Goal: Task Accomplishment & Management: Manage account settings

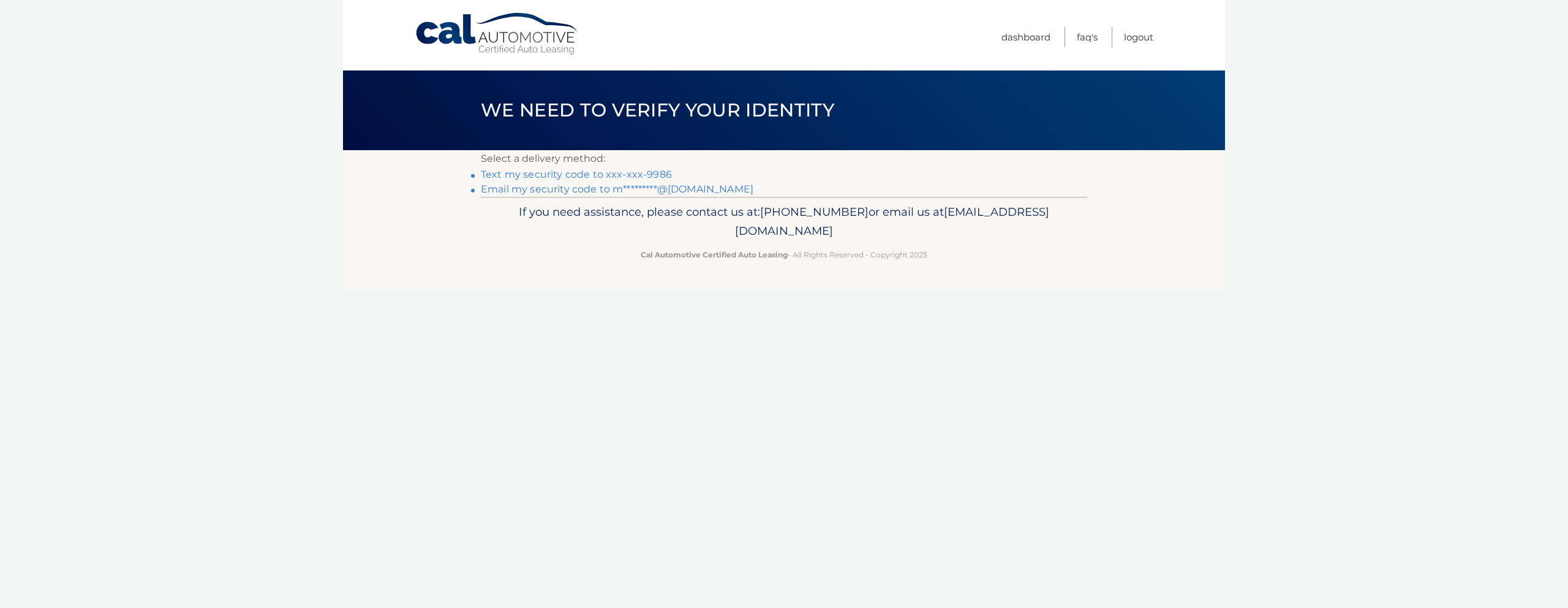
click at [630, 173] on link "Text my security code to xxx-xxx-9986" at bounding box center [576, 174] width 191 height 12
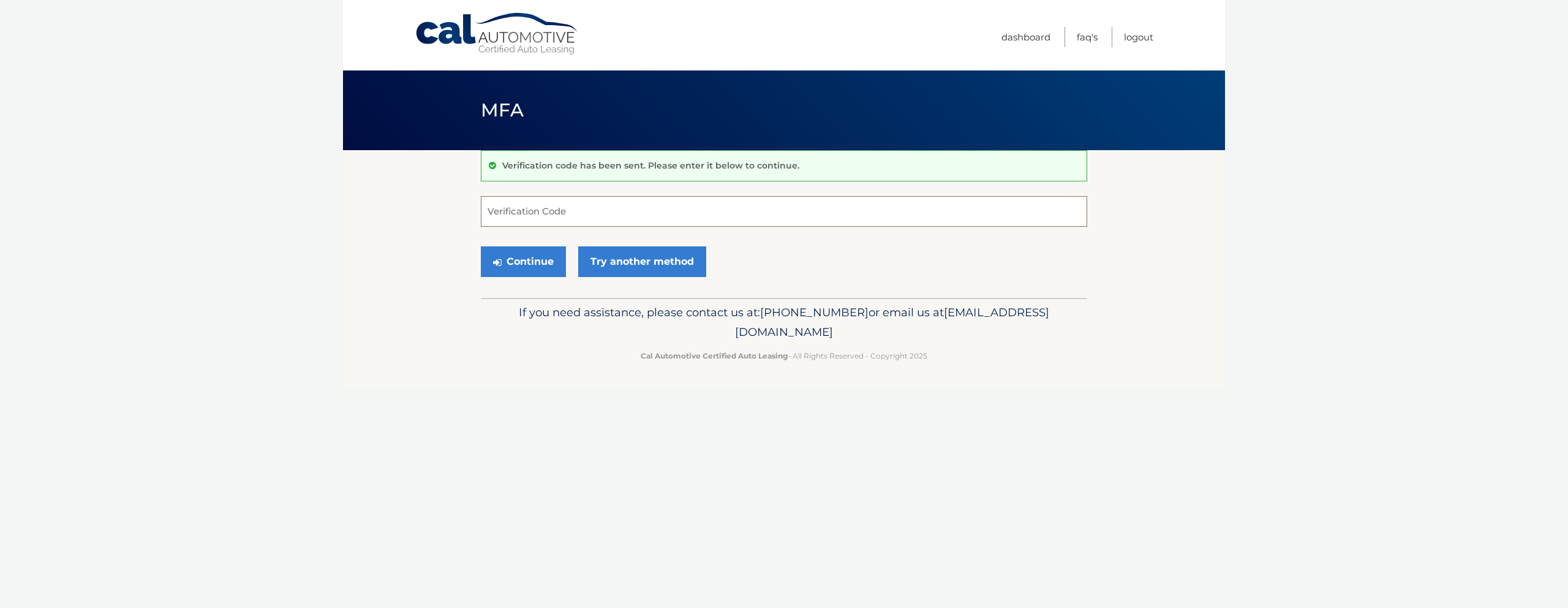
click at [555, 211] on input "Verification Code" at bounding box center [784, 211] width 606 height 30
type input "849111"
click at [530, 261] on button "Continue" at bounding box center [523, 261] width 85 height 30
